Goal: Task Accomplishment & Management: Complete application form

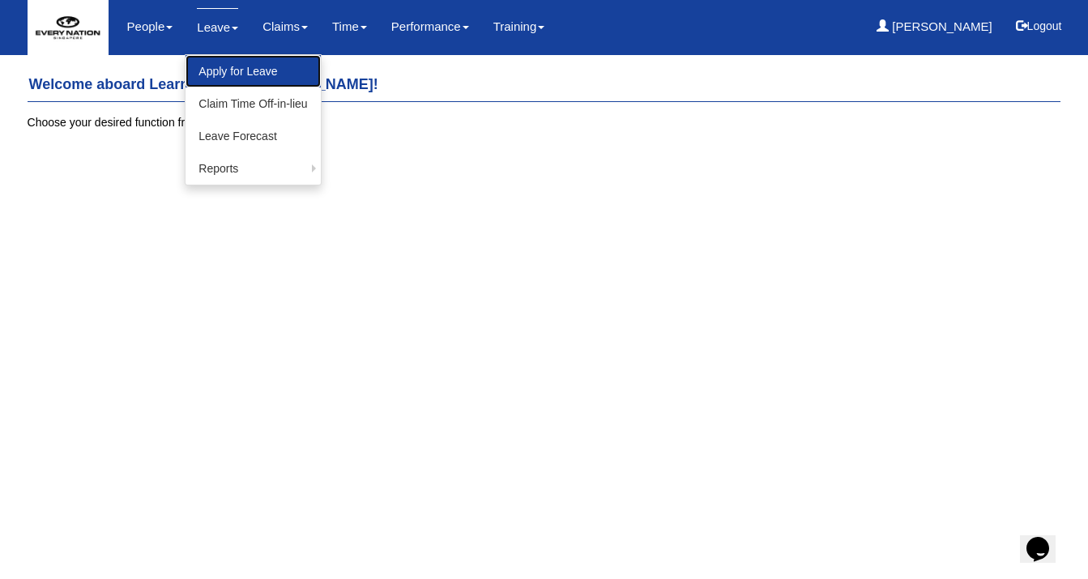
click at [228, 65] on link "Apply for Leave" at bounding box center [253, 71] width 135 height 32
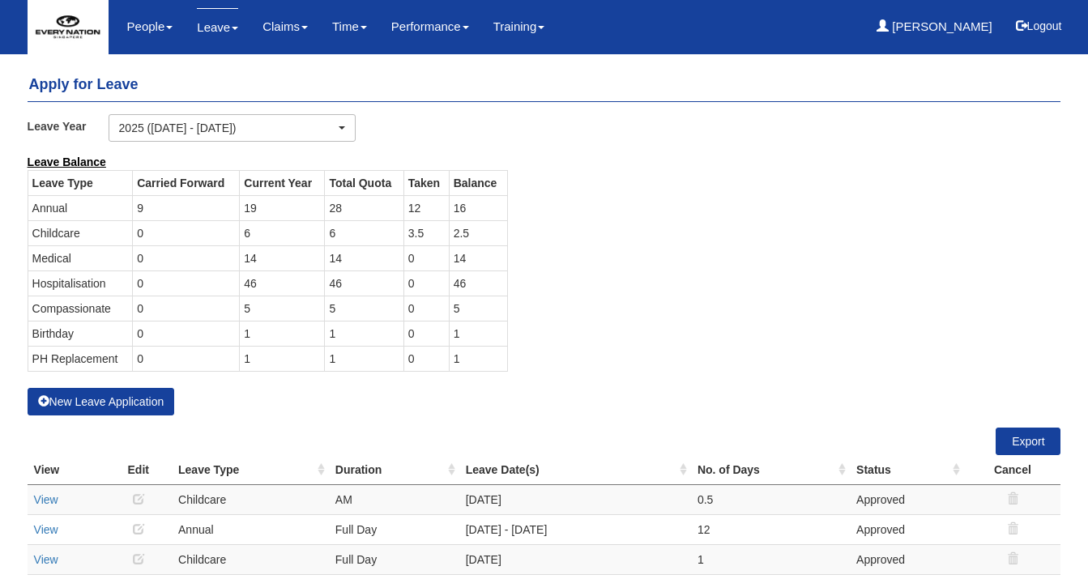
select select "50"
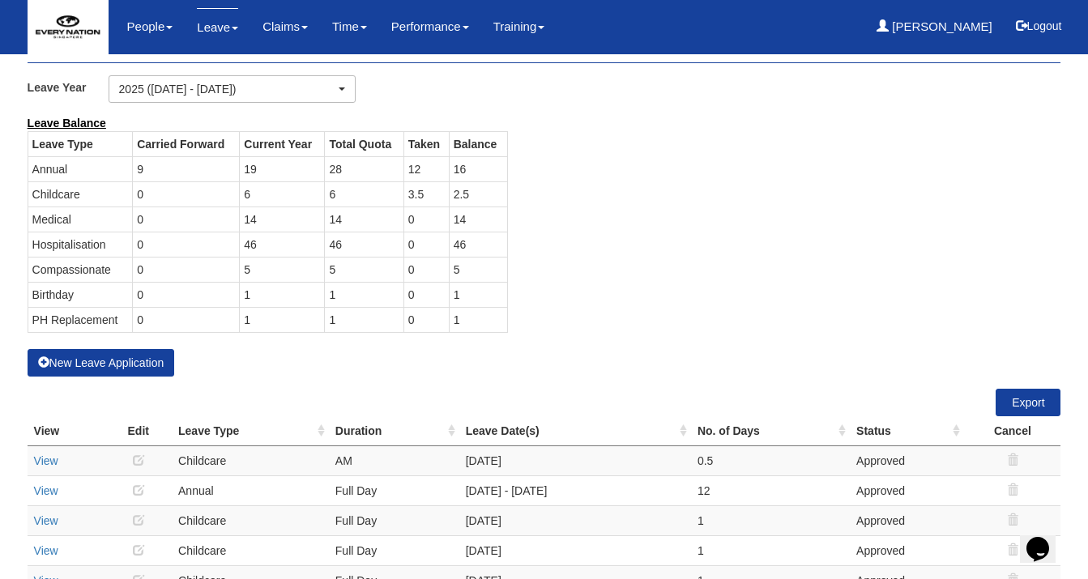
scroll to position [57, 0]
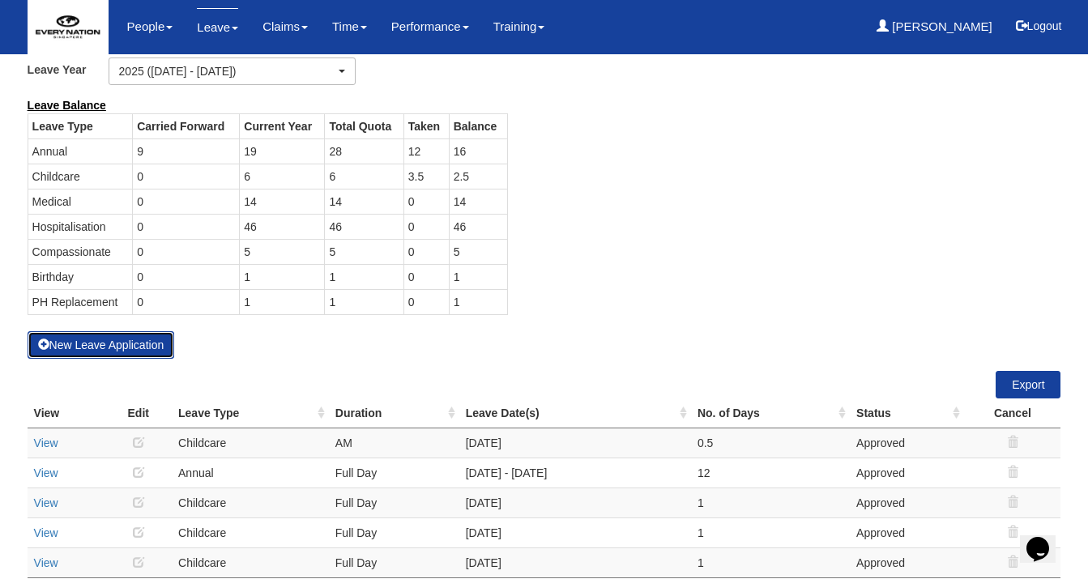
click at [84, 349] on button "New Leave Application" at bounding box center [101, 345] width 147 height 28
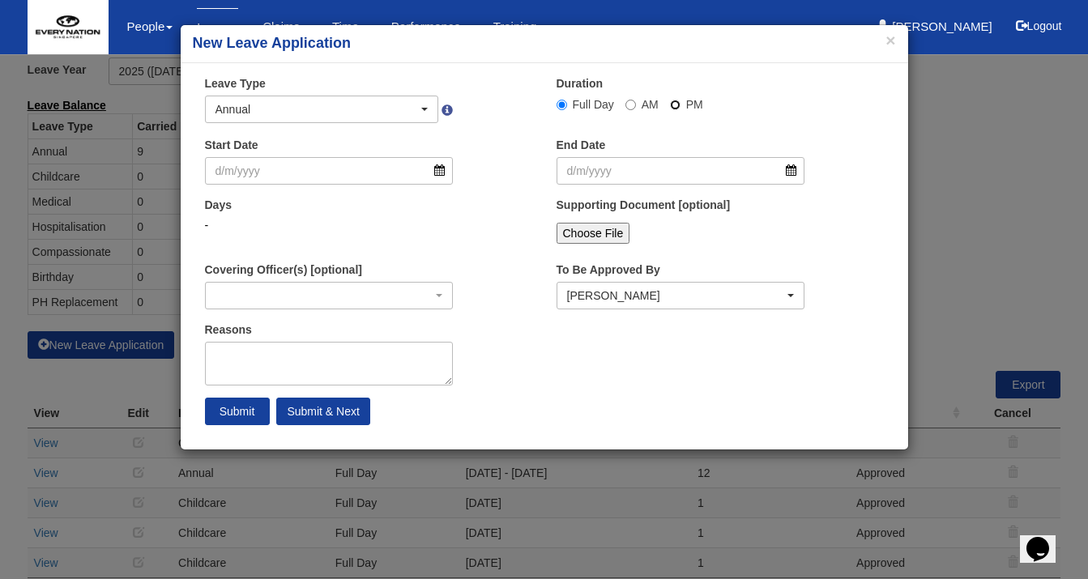
click at [567, 104] on input "PM" at bounding box center [562, 105] width 11 height 11
radio input "true"
click at [443, 176] on input "Start Date" at bounding box center [329, 171] width 249 height 28
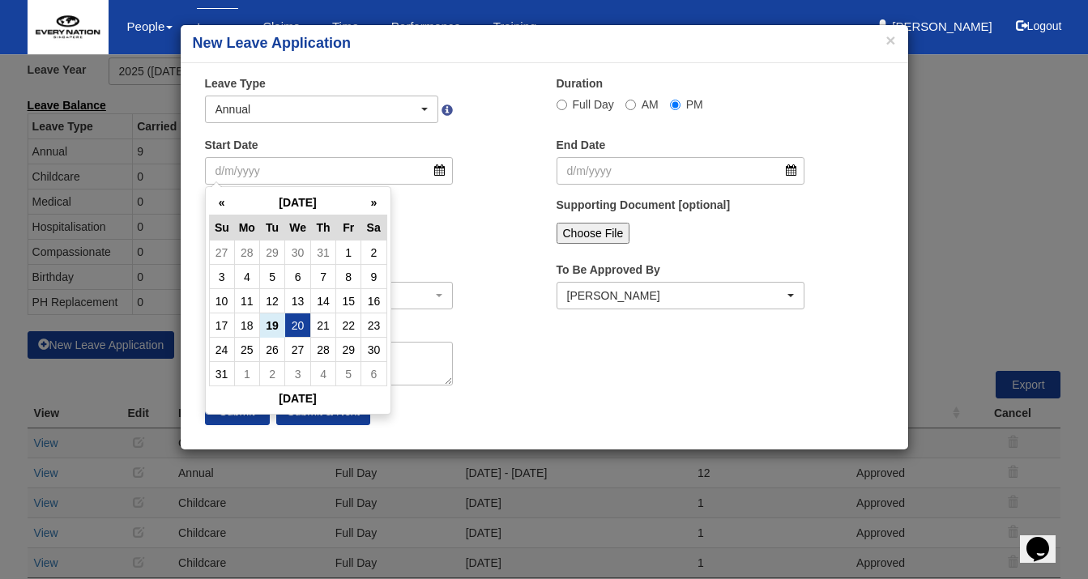
click at [306, 327] on td "20" at bounding box center [298, 326] width 26 height 24
type input "20/8/2025"
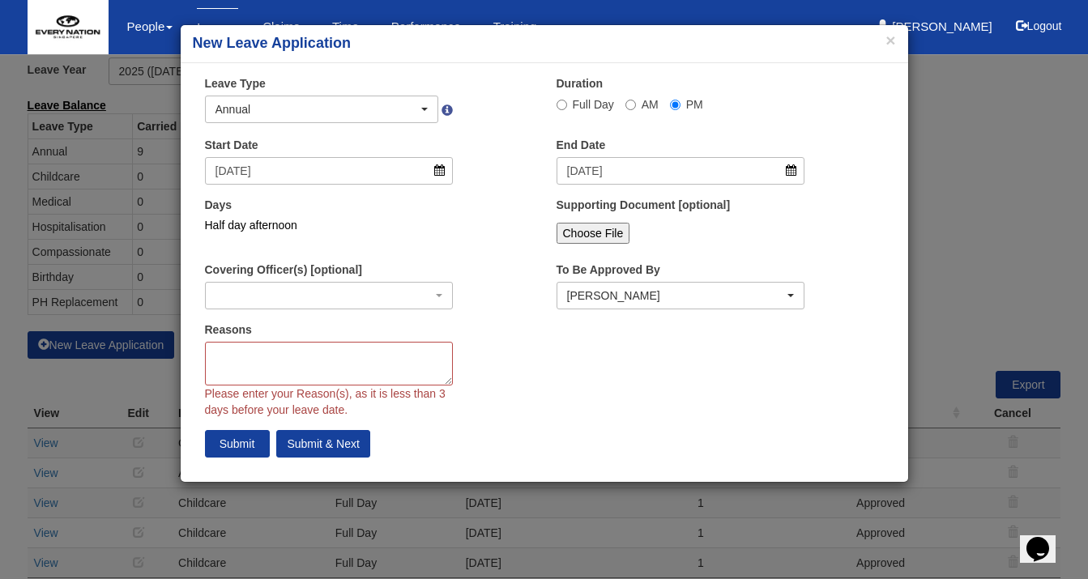
select select
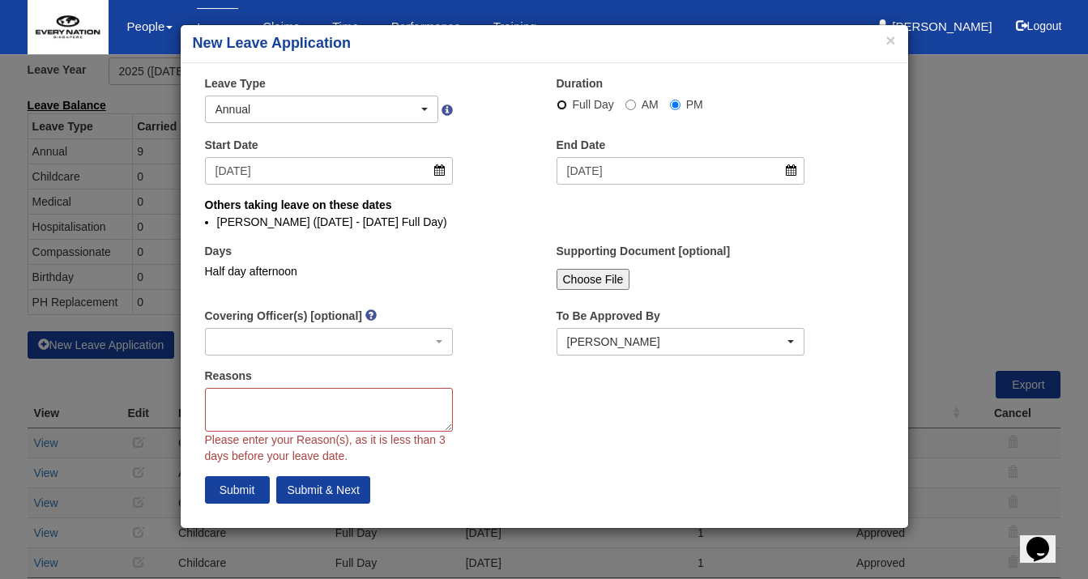
click at [557, 103] on input "Full Day" at bounding box center [562, 105] width 11 height 11
radio input "true"
click at [337, 395] on textarea "Reasons" at bounding box center [329, 410] width 249 height 44
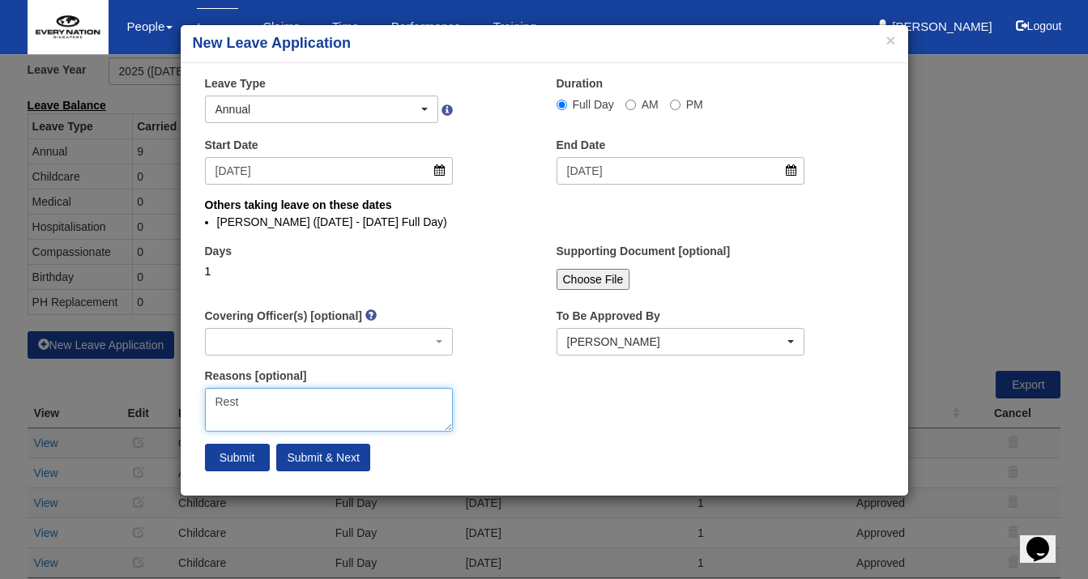
type textarea "Rest"
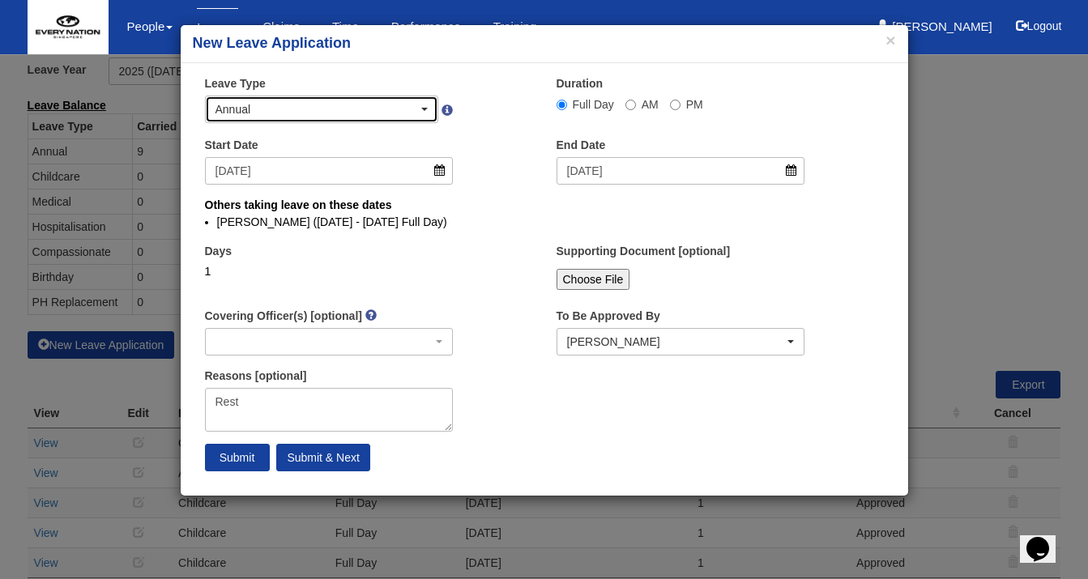
click at [401, 108] on div "Annual" at bounding box center [317, 109] width 203 height 16
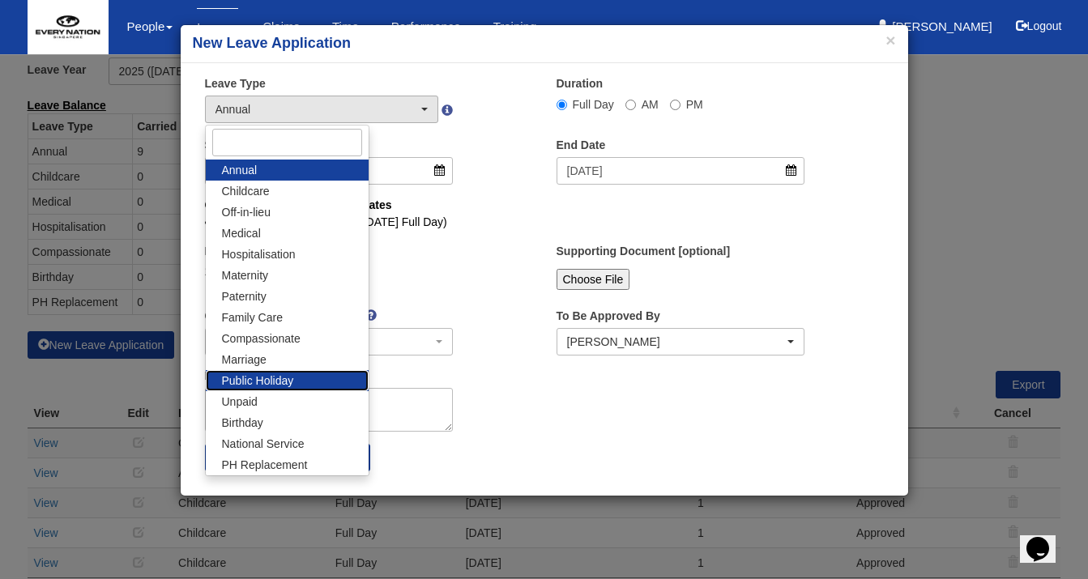
click at [296, 380] on link "Public Holiday" at bounding box center [287, 380] width 163 height 21
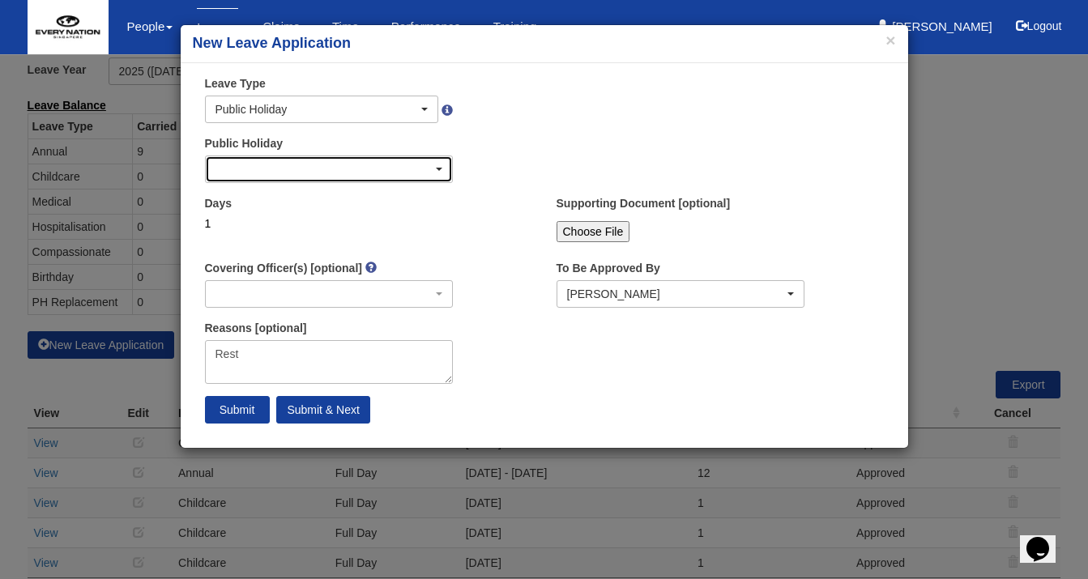
click at [408, 169] on div "button" at bounding box center [329, 169] width 247 height 26
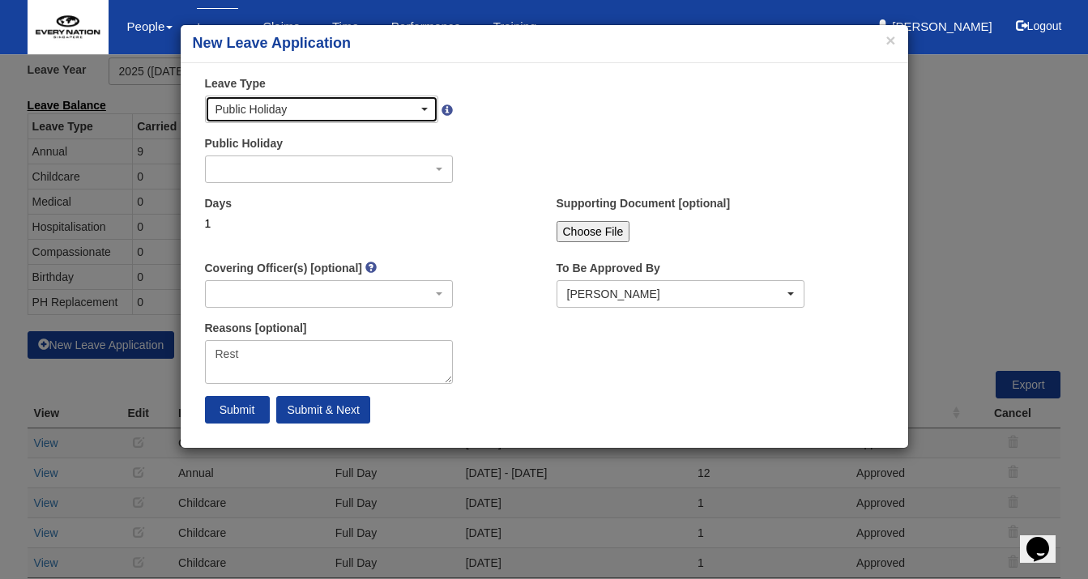
click at [399, 102] on div "Public Holiday" at bounding box center [317, 109] width 203 height 16
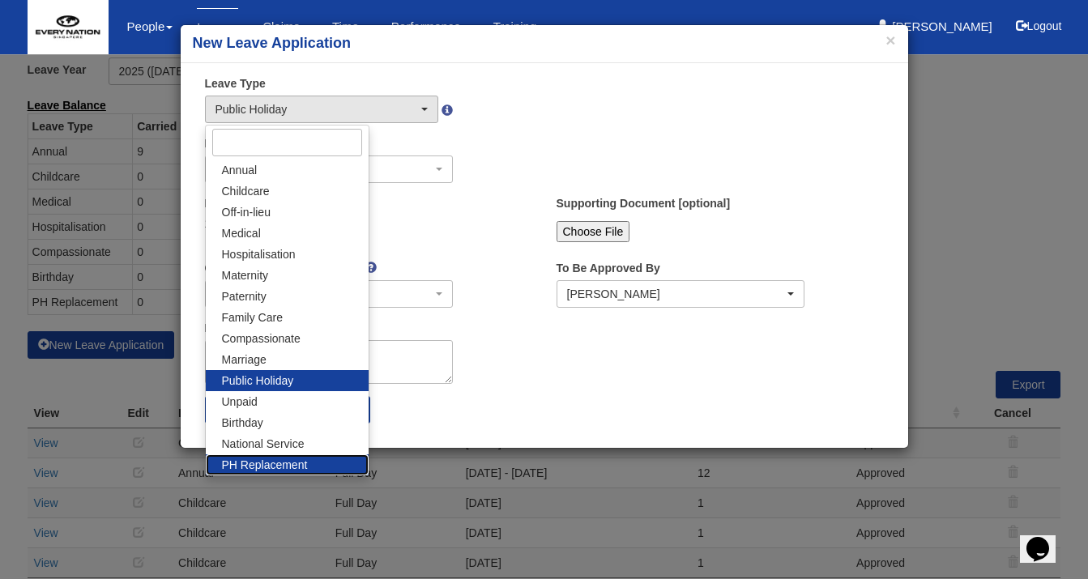
click at [276, 459] on span "PH Replacement" at bounding box center [265, 465] width 86 height 16
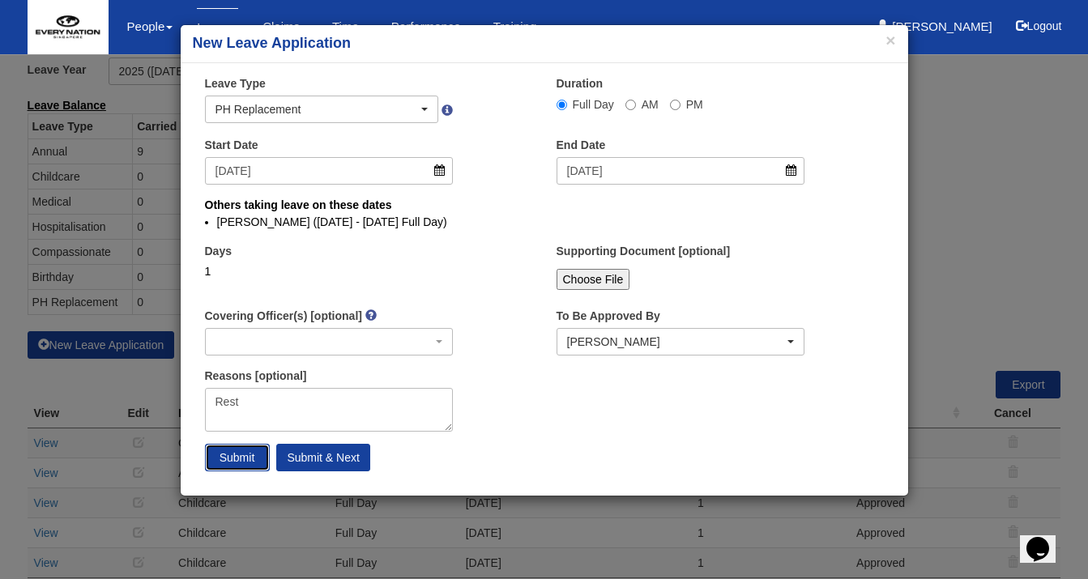
click at [242, 461] on input "Submit" at bounding box center [237, 458] width 65 height 28
select select "1"
select select
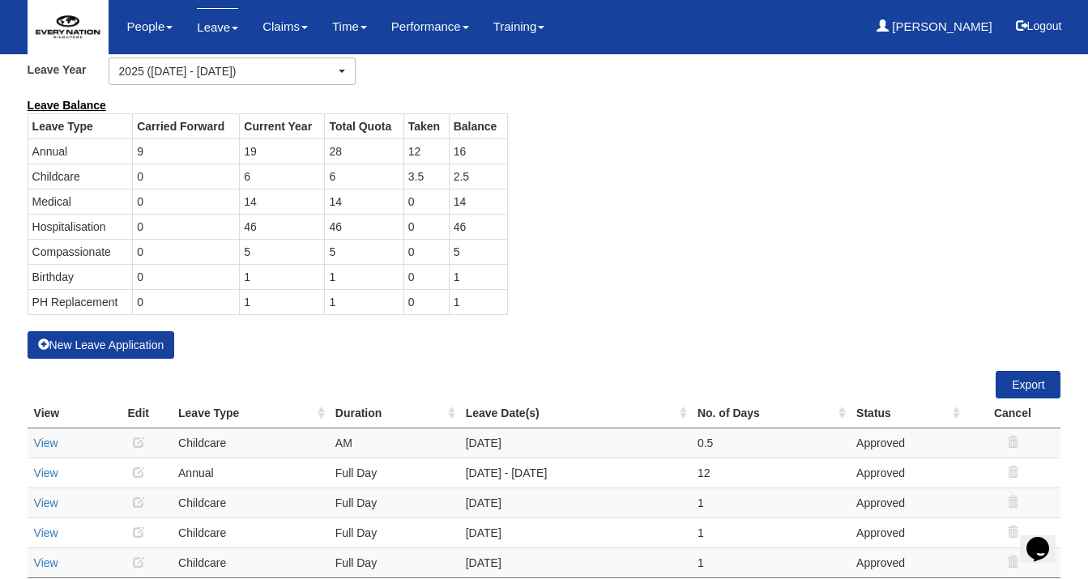
click at [710, 199] on div "Leave Balance Leave Type Carried Forward Current Year Total Quota Taken Balance…" at bounding box center [532, 214] width 1034 height 234
select select "50"
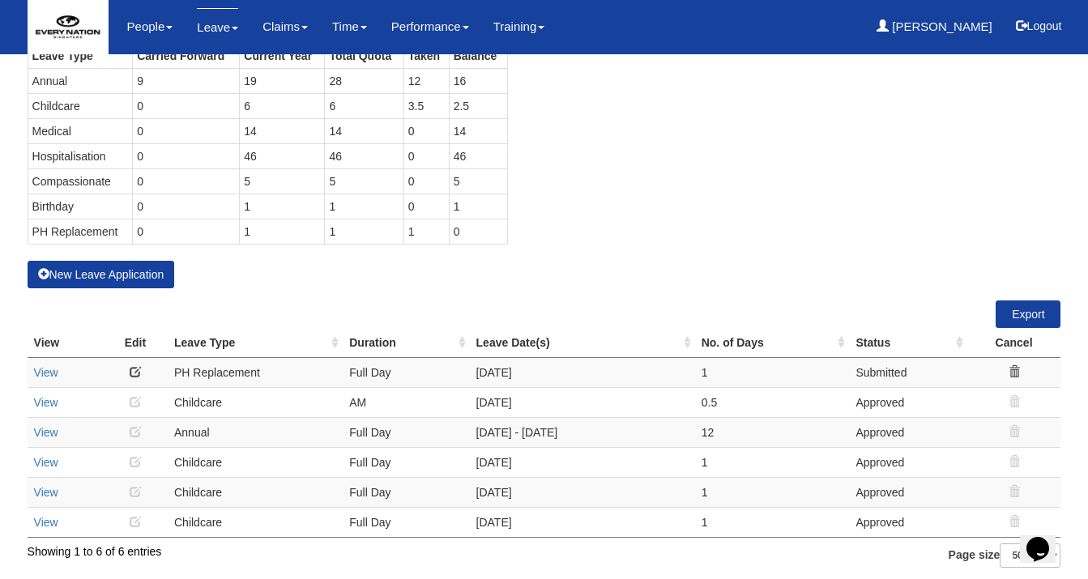
scroll to position [0, 0]
